Goal: Task Accomplishment & Management: Complete application form

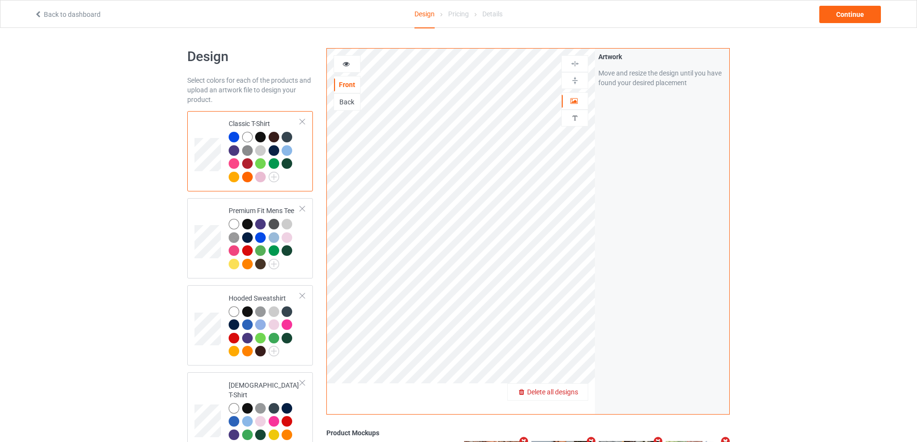
click at [572, 395] on span "Delete all designs" at bounding box center [552, 392] width 51 height 8
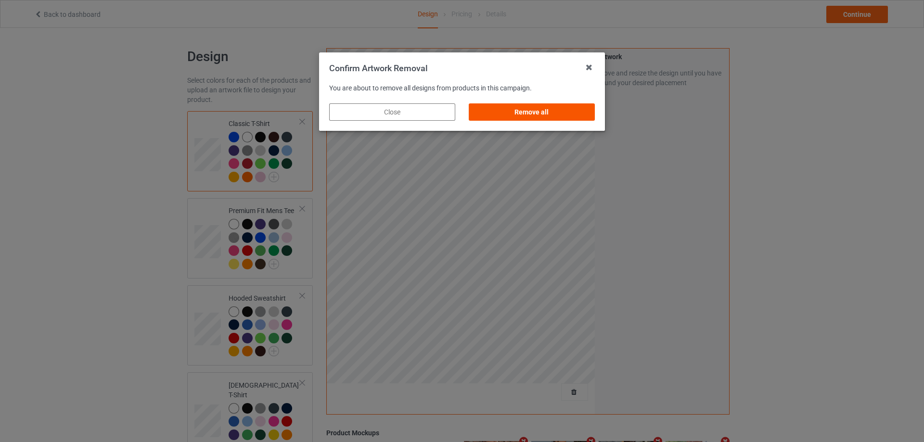
click at [579, 112] on div "Remove all" at bounding box center [532, 111] width 126 height 17
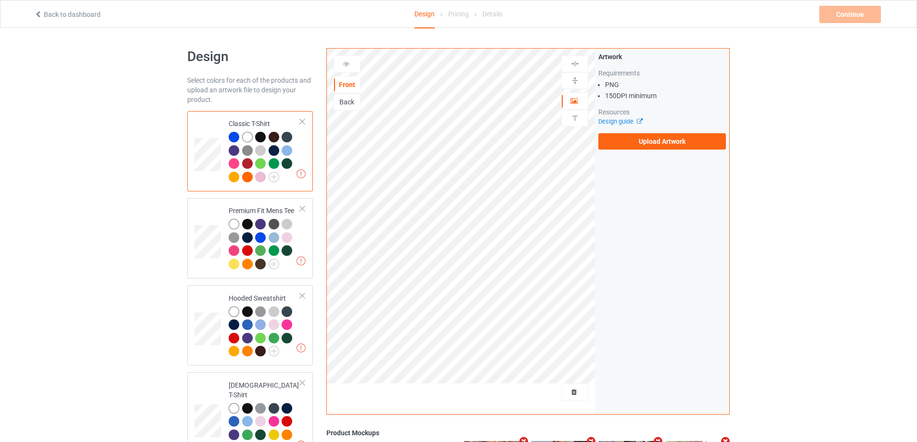
click at [88, 22] on div "Back to dashboard Design Pricing Details Continue Missing artworks" at bounding box center [458, 13] width 862 height 27
click at [86, 15] on link "Back to dashboard" at bounding box center [67, 15] width 66 height 8
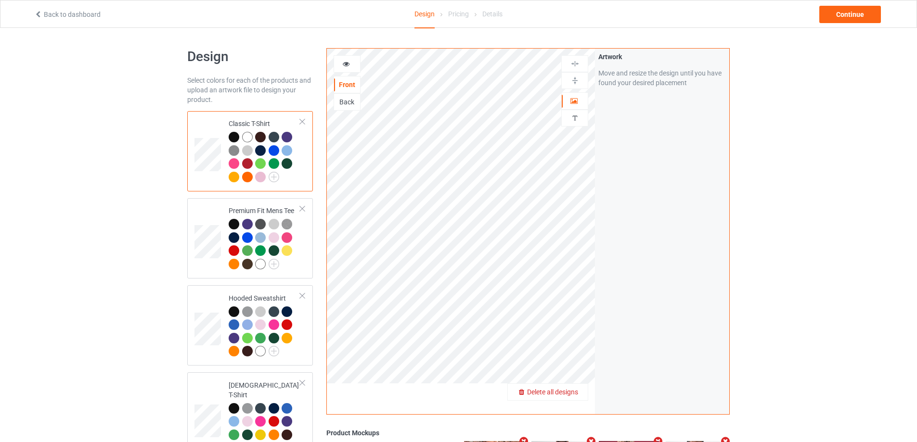
drag, startPoint x: 580, startPoint y: 397, endPoint x: 577, endPoint y: 393, distance: 5.4
click at [577, 393] on span "Delete all designs" at bounding box center [552, 392] width 51 height 8
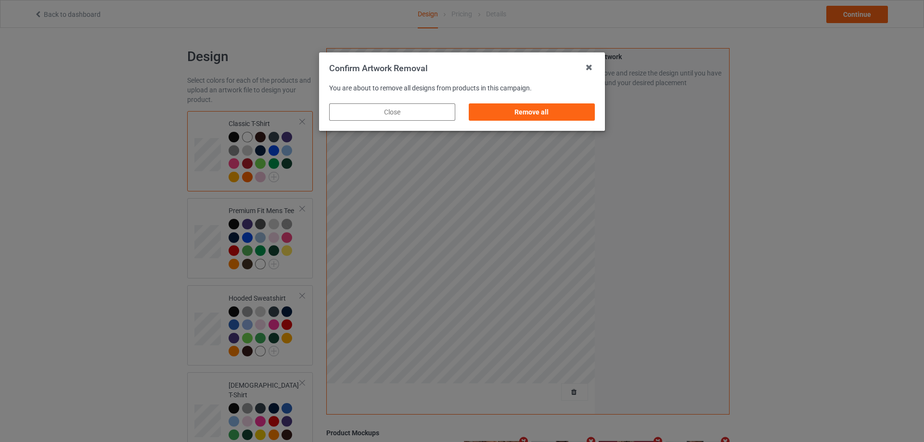
click at [561, 109] on div "Remove all" at bounding box center [532, 111] width 126 height 17
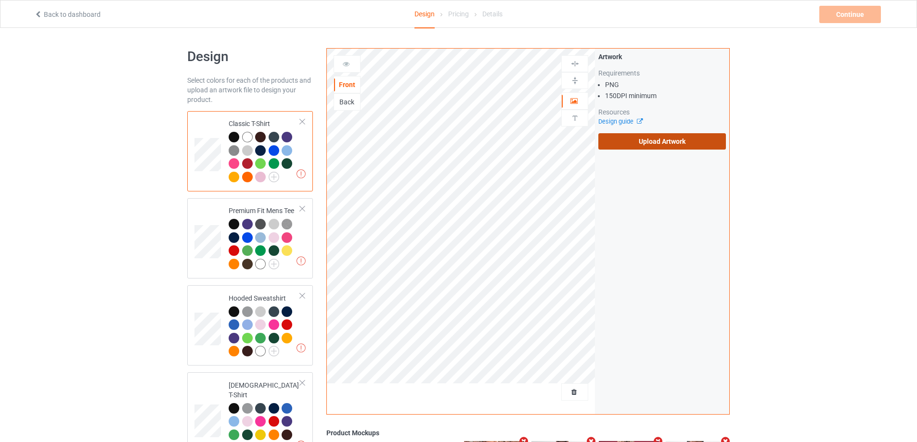
click at [629, 135] on label "Upload Artwork" at bounding box center [662, 141] width 128 height 16
click at [0, 0] on input "Upload Artwork" at bounding box center [0, 0] width 0 height 0
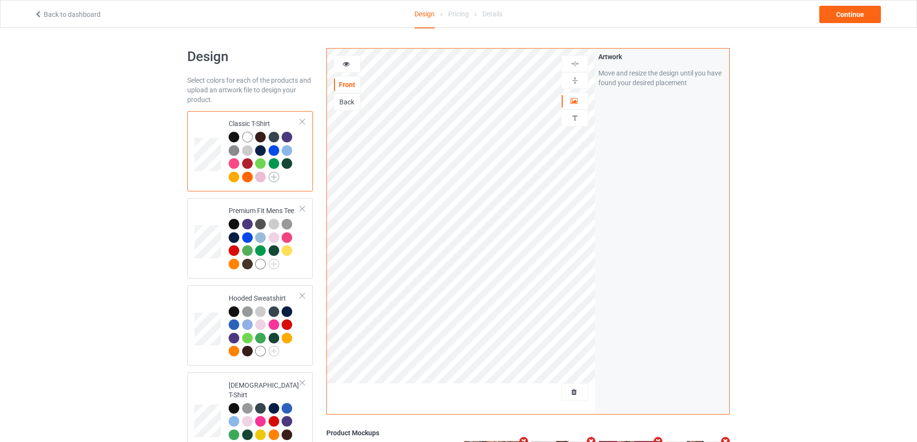
click at [272, 180] on img at bounding box center [273, 177] width 11 height 11
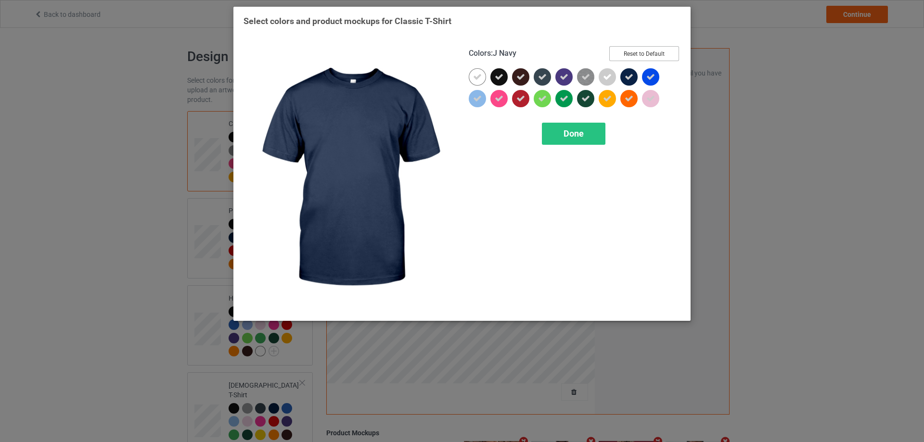
click at [648, 57] on button "Reset to Default" at bounding box center [644, 53] width 70 height 15
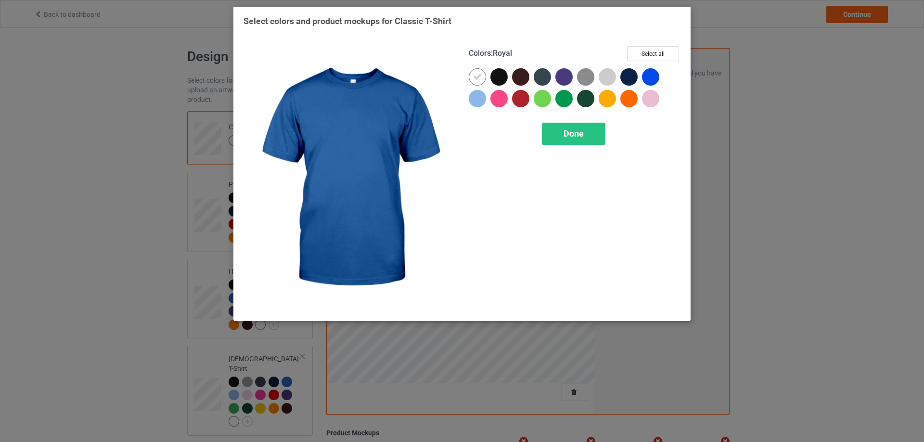
click at [649, 77] on div at bounding box center [650, 76] width 17 height 17
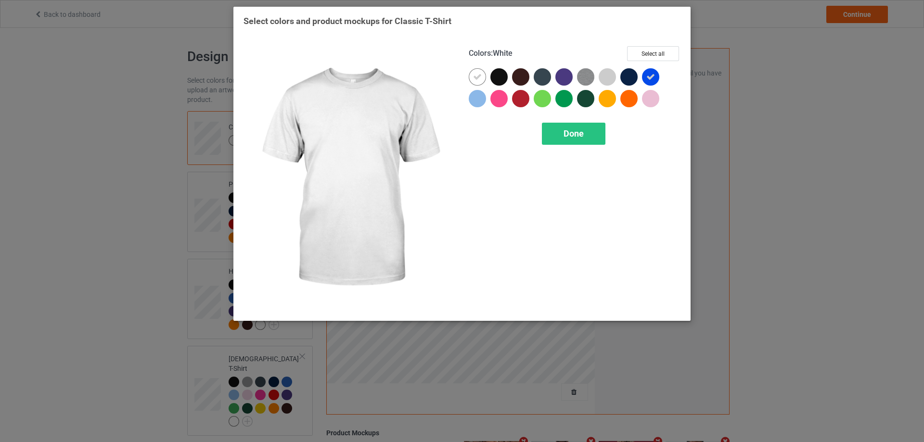
drag, startPoint x: 463, startPoint y: 74, endPoint x: 476, endPoint y: 78, distance: 13.7
click at [463, 75] on div "Colors : White Select all Done" at bounding box center [574, 178] width 225 height 278
click at [476, 78] on icon at bounding box center [477, 77] width 9 height 9
click at [476, 78] on div at bounding box center [477, 76] width 17 height 17
click at [470, 78] on div at bounding box center [477, 76] width 17 height 17
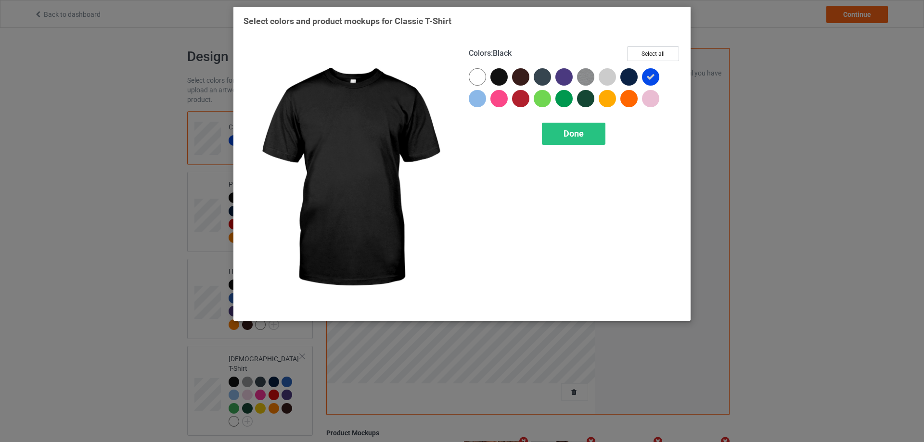
click at [496, 77] on div at bounding box center [498, 76] width 17 height 17
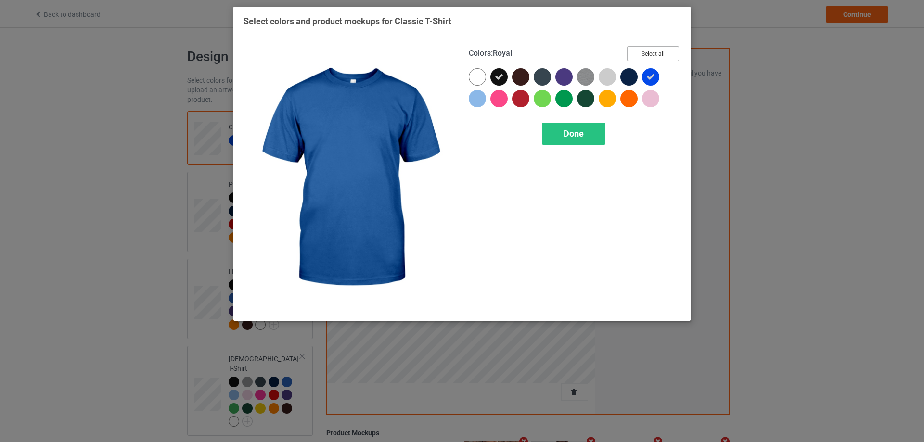
click at [649, 55] on button "Select all" at bounding box center [653, 53] width 52 height 15
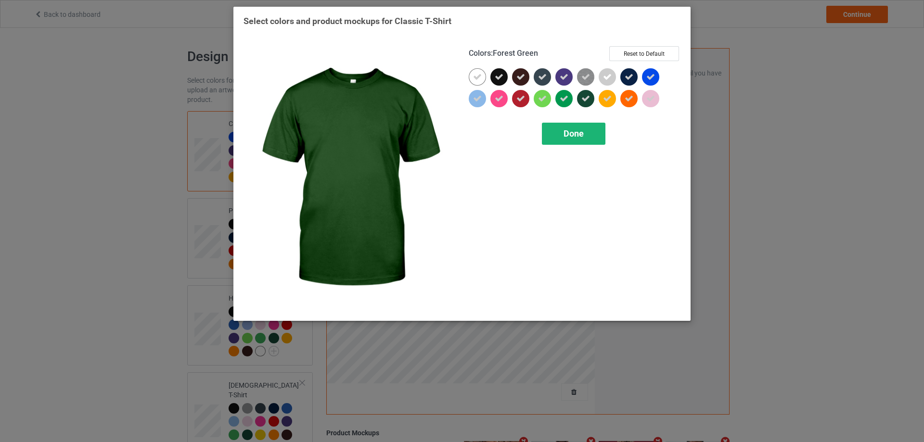
click at [576, 140] on div "Done" at bounding box center [574, 134] width 64 height 22
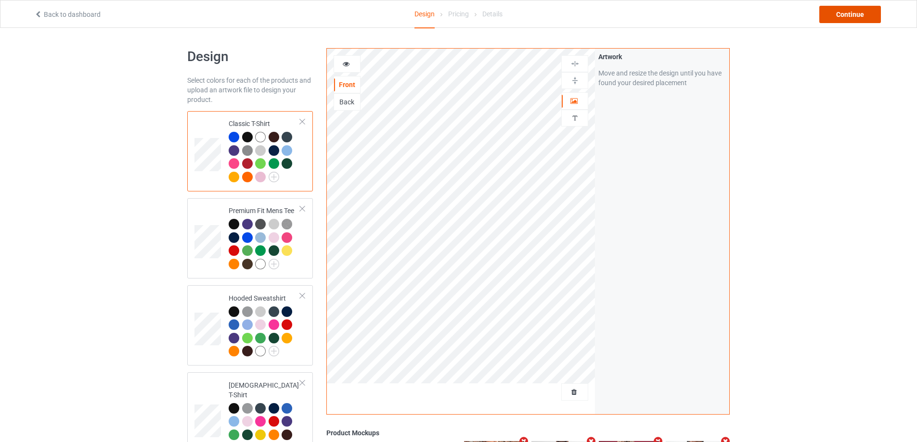
click at [858, 15] on div "Continue" at bounding box center [850, 14] width 62 height 17
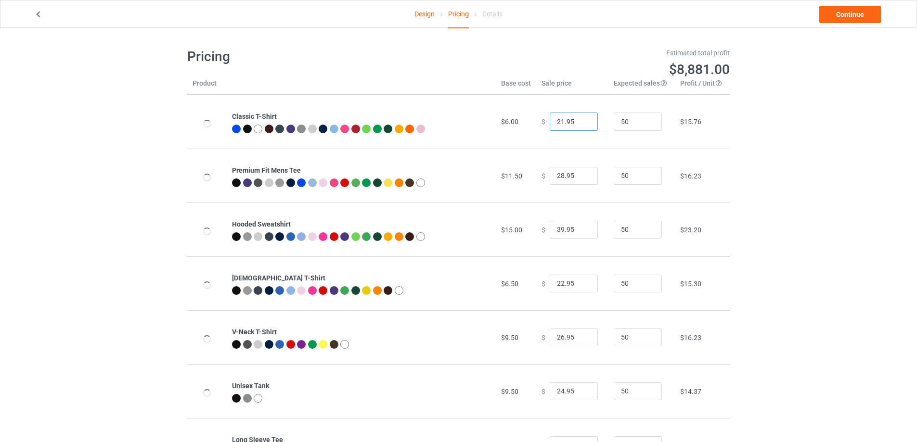
type input "21.95"
click at [582, 126] on input "21.95" at bounding box center [574, 122] width 48 height 18
click at [875, 10] on link "Continue" at bounding box center [850, 14] width 62 height 17
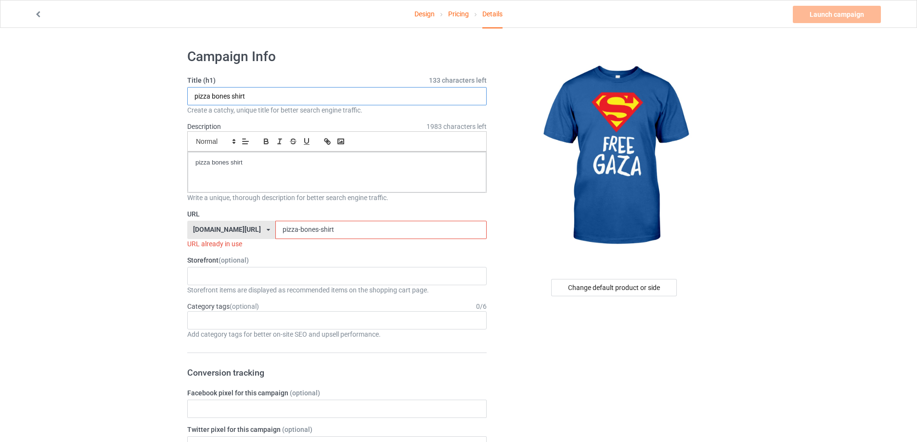
drag, startPoint x: 278, startPoint y: 102, endPoint x: 68, endPoint y: 115, distance: 210.7
paste input "[PERSON_NAME] Free Gaza"
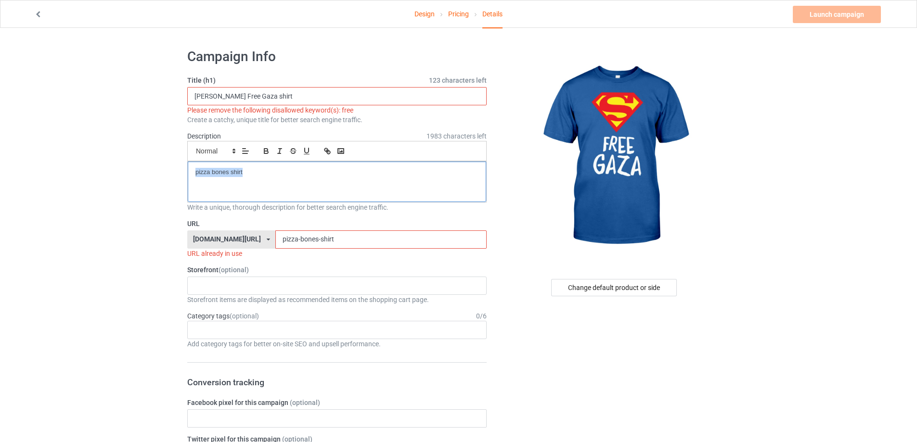
drag, startPoint x: 179, startPoint y: 171, endPoint x: 168, endPoint y: 186, distance: 18.0
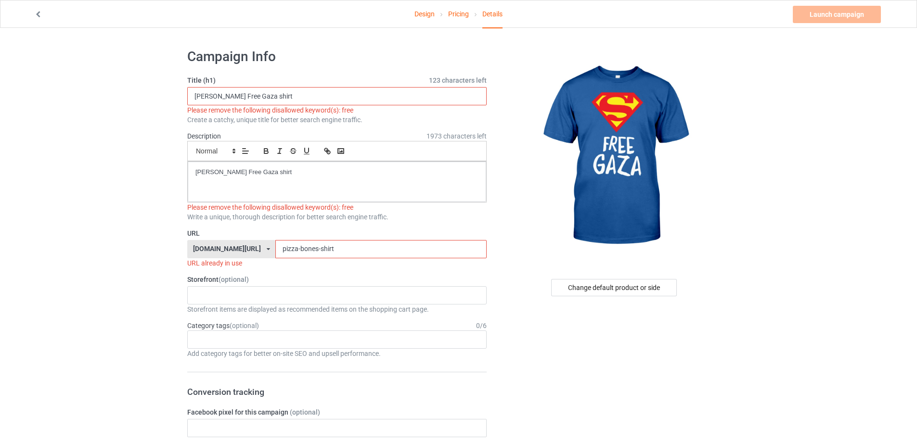
drag, startPoint x: 341, startPoint y: 237, endPoint x: 144, endPoint y: 250, distance: 197.3
click at [239, 95] on input "[PERSON_NAME] Free Gaza shirt" at bounding box center [336, 96] width 299 height 18
click at [237, 93] on input "[PERSON_NAME] Free Gaza shirt" at bounding box center [336, 96] width 299 height 18
click at [240, 97] on input "[PERSON_NAME] Free Gaza shirt" at bounding box center [336, 96] width 299 height 18
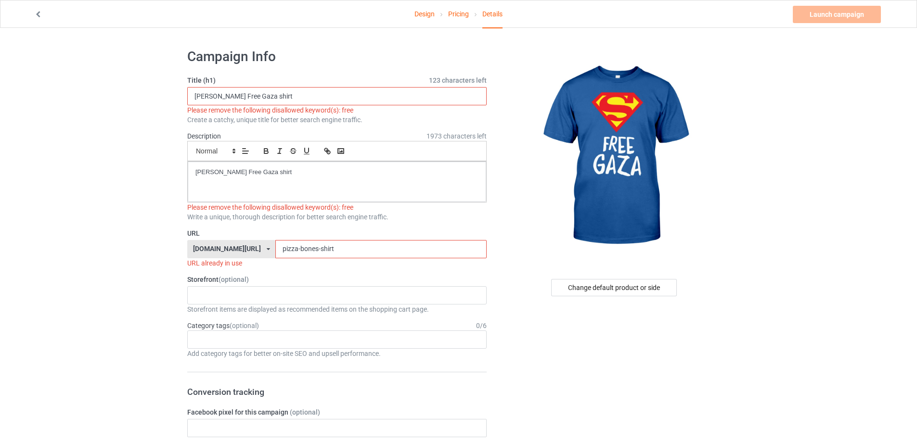
click at [242, 96] on input "[PERSON_NAME] Free Gaza shirt" at bounding box center [336, 96] width 299 height 18
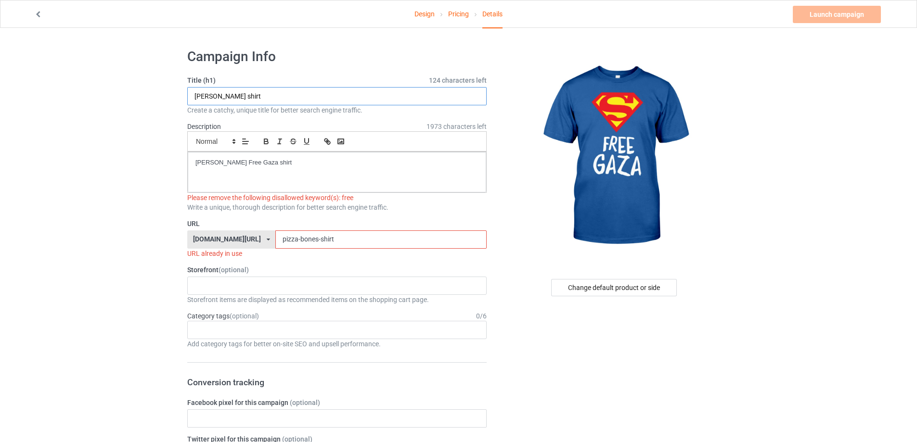
type input "[PERSON_NAME] shirt"
click at [241, 163] on p "[PERSON_NAME] Free Gaza shirt" at bounding box center [336, 162] width 283 height 9
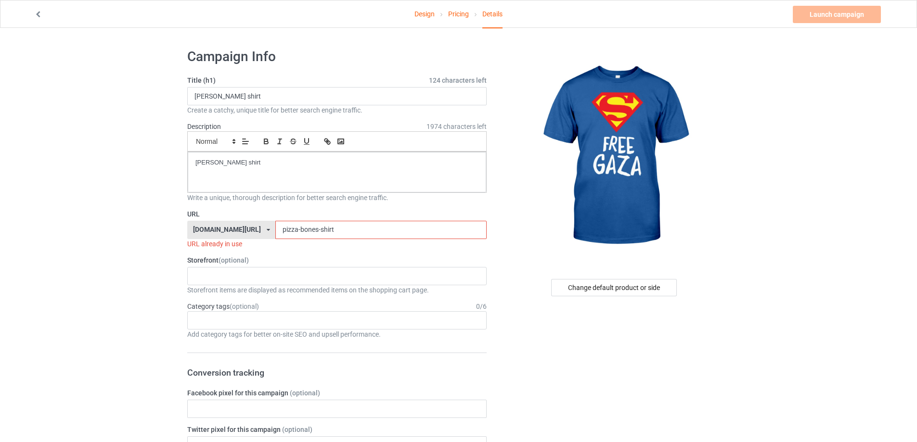
drag, startPoint x: 348, startPoint y: 237, endPoint x: 128, endPoint y: 240, distance: 219.9
paste input "[PERSON_NAME] Free Gaza"
click at [275, 235] on input "[PERSON_NAME] Free Gaza shirt" at bounding box center [380, 230] width 211 height 18
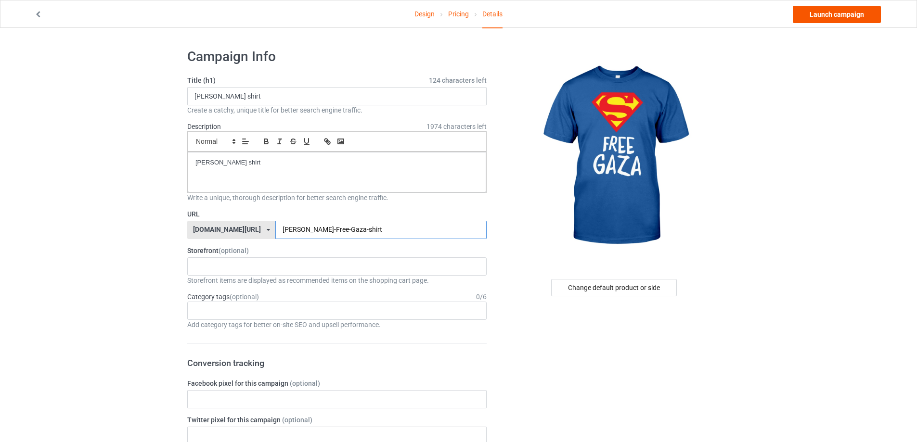
type input "[PERSON_NAME]-Free-Gaza-shirt"
click at [841, 10] on link "Launch campaign" at bounding box center [837, 14] width 88 height 17
